Goal: Find specific page/section

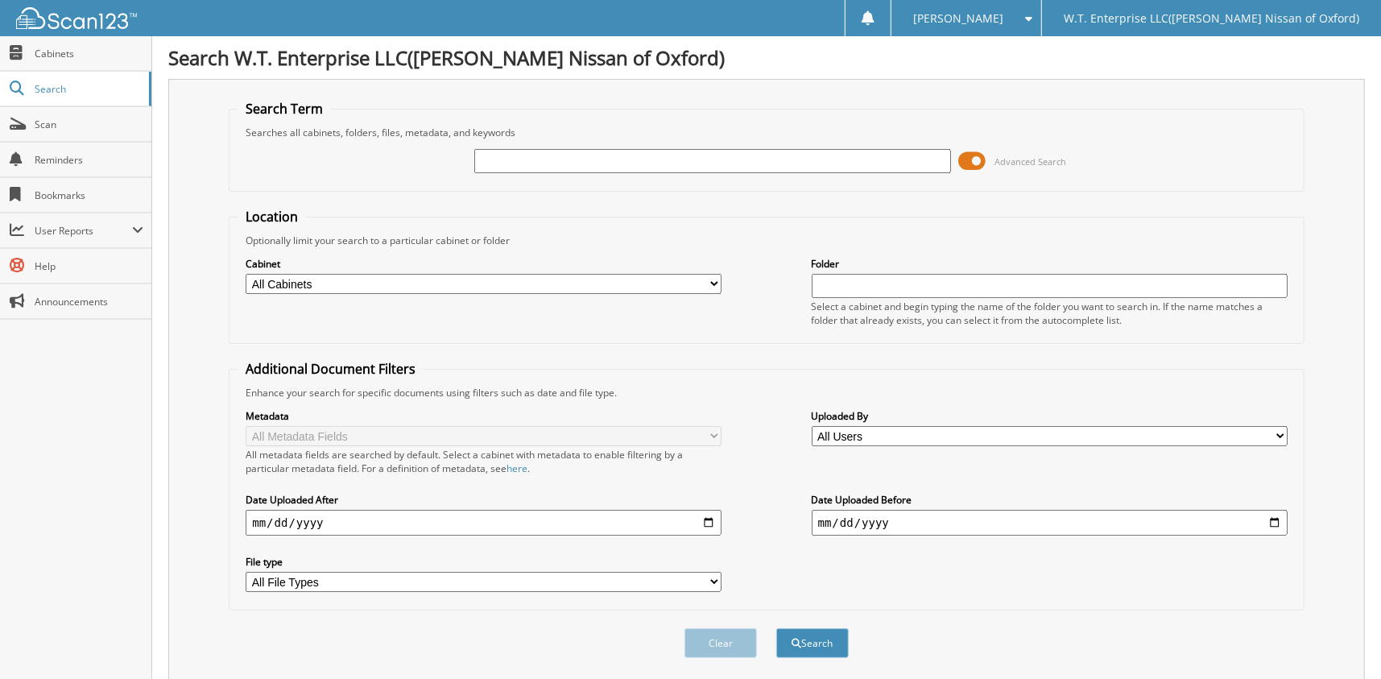
click at [975, 160] on span at bounding box center [972, 161] width 27 height 24
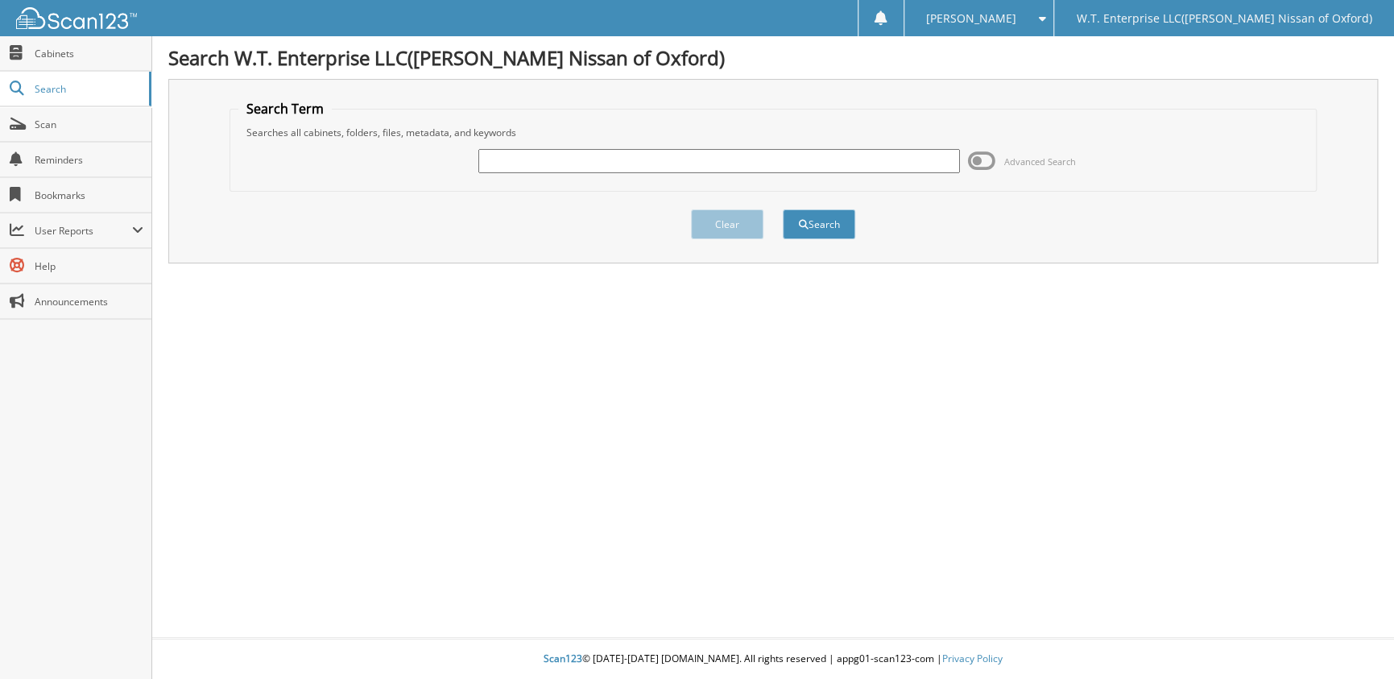
click at [514, 157] on input "text" at bounding box center [719, 161] width 482 height 24
type input "6002068"
click at [783, 209] on button "Search" at bounding box center [819, 224] width 72 height 30
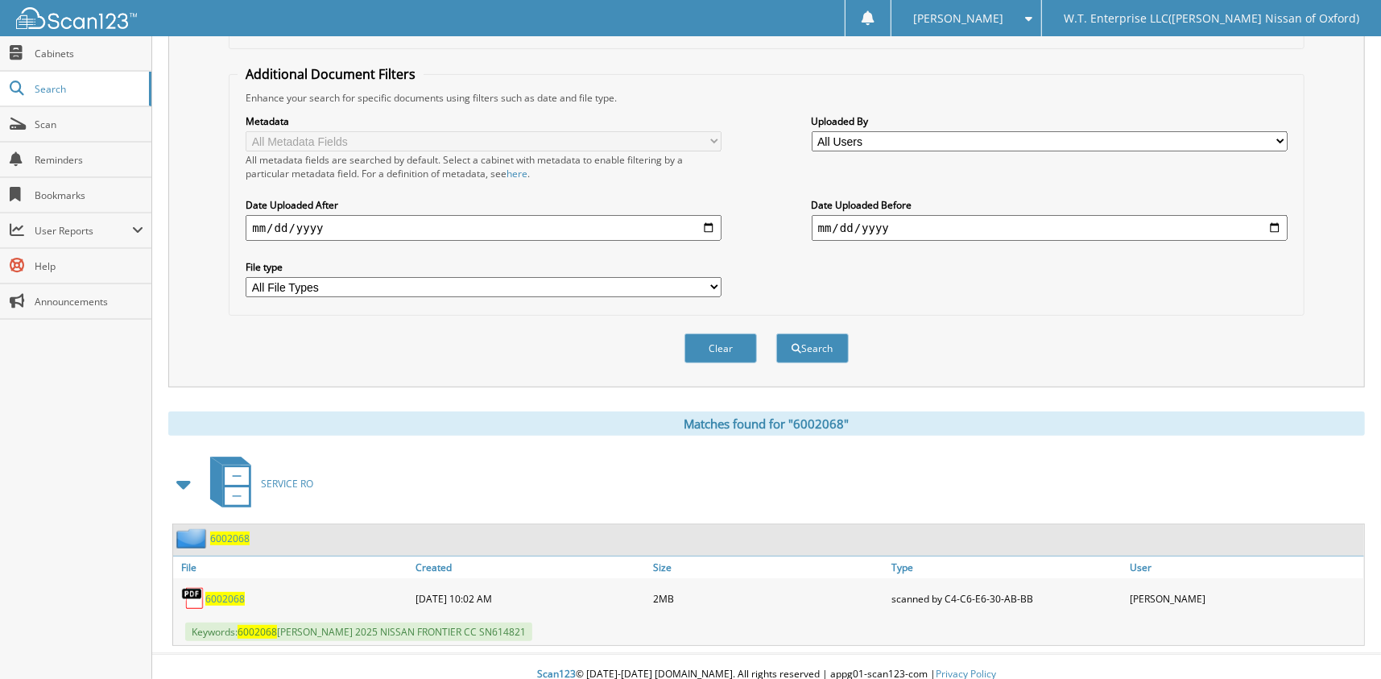
scroll to position [296, 0]
click at [226, 591] on span "6002068" at bounding box center [224, 598] width 39 height 14
